Goal: Task Accomplishment & Management: Use online tool/utility

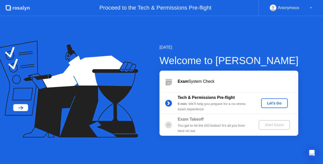
click at [266, 105] on div "Let's Go" at bounding box center [274, 103] width 22 height 4
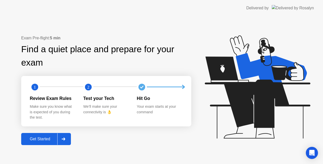
click at [36, 141] on div "Get Started" at bounding box center [40, 139] width 35 height 5
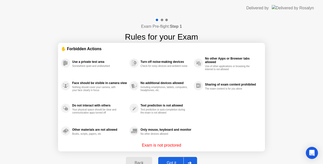
click at [166, 157] on button "Got it" at bounding box center [177, 163] width 39 height 12
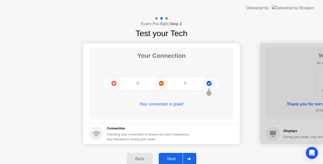
click at [166, 157] on div "Next" at bounding box center [171, 159] width 22 height 5
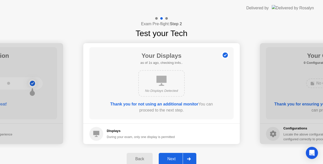
click at [166, 157] on div "Next" at bounding box center [171, 159] width 22 height 5
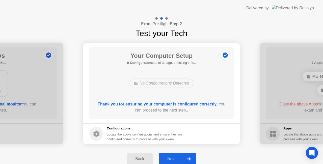
click at [166, 157] on div "Next" at bounding box center [171, 159] width 22 height 5
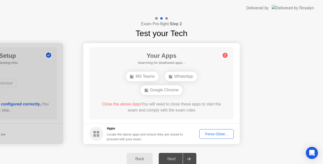
click at [208, 133] on div "Force Close..." at bounding box center [216, 134] width 31 height 4
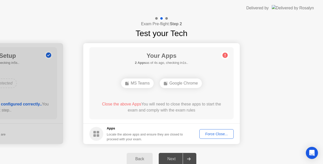
click at [143, 158] on div "Back" at bounding box center [139, 159] width 23 height 5
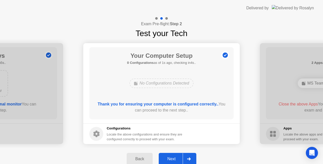
click at [175, 160] on div "Next" at bounding box center [171, 159] width 22 height 5
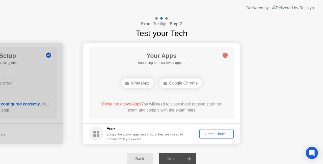
click at [208, 133] on div "Force Close..." at bounding box center [216, 134] width 31 height 4
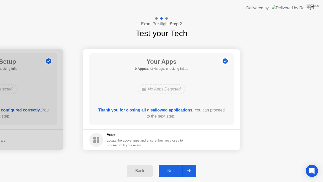
click at [174, 164] on div "Next" at bounding box center [171, 170] width 22 height 5
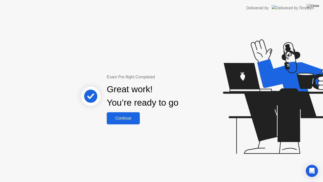
click at [114, 116] on div "Continue" at bounding box center [123, 118] width 30 height 5
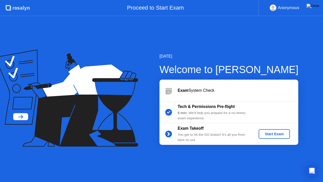
drag, startPoint x: 266, startPoint y: 134, endPoint x: 267, endPoint y: 125, distance: 9.2
click at [267, 125] on div "Exam Takeoff You get to hit the GO button! It’s all you from here on out Start …" at bounding box center [228, 134] width 139 height 22
click at [268, 133] on div "Start Exam" at bounding box center [273, 134] width 27 height 4
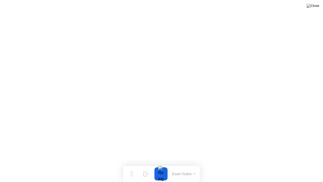
click at [178, 164] on button "Exam Rules" at bounding box center [183, 173] width 27 height 5
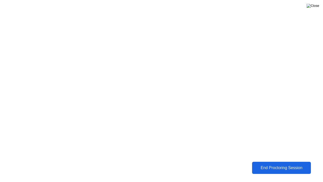
click at [317, 6] on img at bounding box center [312, 6] width 13 height 4
click at [317, 7] on img at bounding box center [312, 6] width 13 height 4
click at [256, 164] on div "End Proctoring Session" at bounding box center [281, 167] width 60 height 5
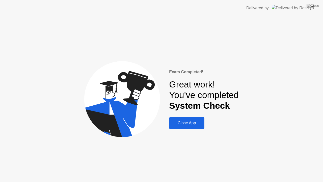
click at [173, 123] on div "Close App" at bounding box center [186, 123] width 32 height 5
